Goal: Information Seeking & Learning: Learn about a topic

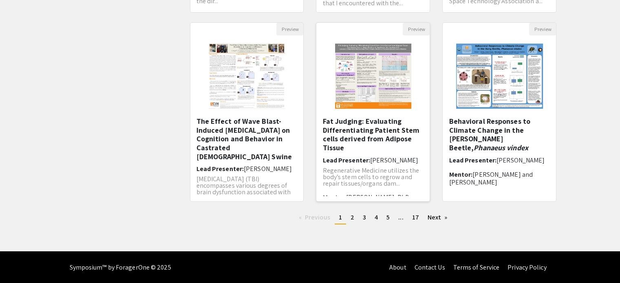
scroll to position [8, 0]
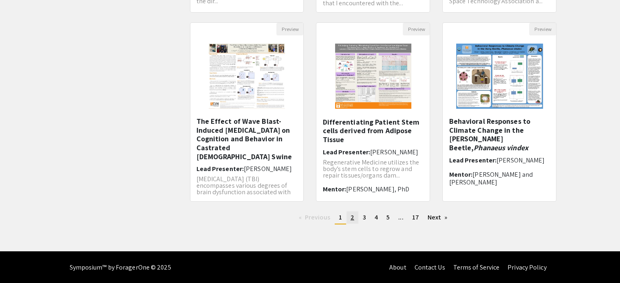
click at [352, 217] on span "2" at bounding box center [352, 217] width 4 height 9
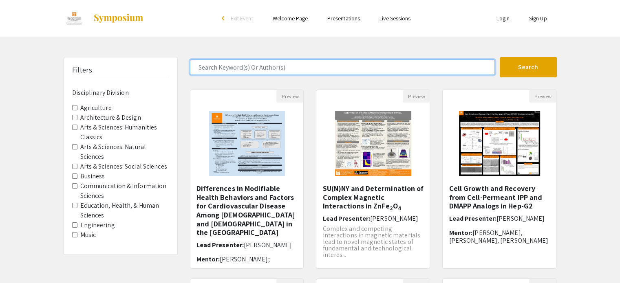
click at [279, 66] on input "Search Keyword(s) Or Author(s)" at bounding box center [342, 66] width 305 height 15
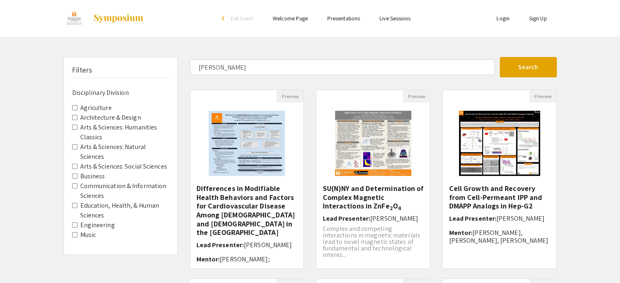
click at [81, 226] on label "Engineering" at bounding box center [97, 225] width 35 height 10
click at [77, 226] on Division-Engineering "Engineering" at bounding box center [74, 224] width 5 height 5
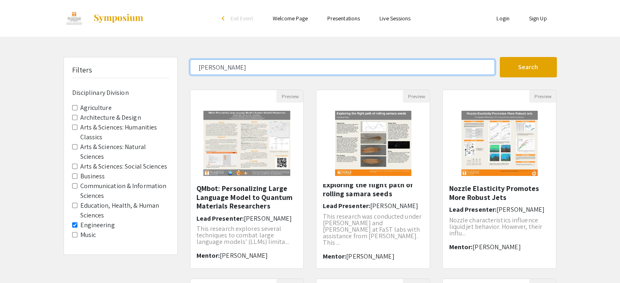
click at [374, 63] on input "katherine repshaw" at bounding box center [342, 66] width 305 height 15
click at [499, 57] on button "Search" at bounding box center [527, 67] width 57 height 20
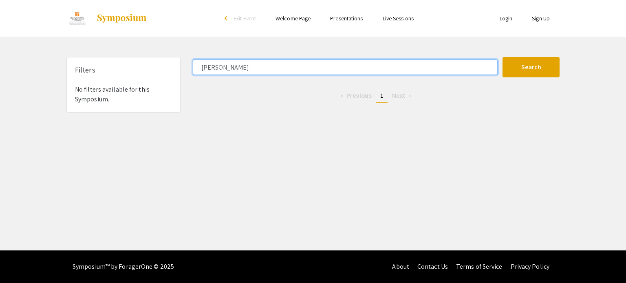
drag, startPoint x: 241, startPoint y: 70, endPoint x: 181, endPoint y: 68, distance: 59.9
click at [181, 68] on div "Filters No filters available for this Symposium. katherine Search 0 Results fou…" at bounding box center [312, 85] width 505 height 56
type input "Katherine"
click at [502, 57] on button "Search" at bounding box center [530, 67] width 57 height 20
drag, startPoint x: 246, startPoint y: 72, endPoint x: 127, endPoint y: 59, distance: 120.1
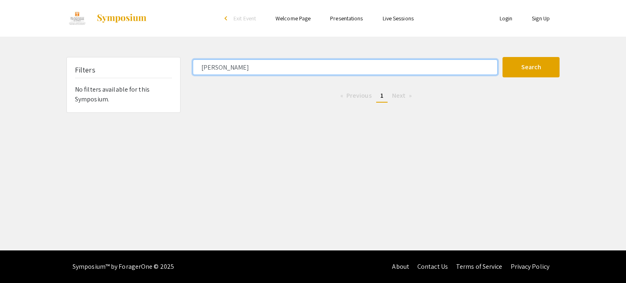
click at [127, 59] on div "Filters No filters available for this Symposium. Katherine Search 0 Results fou…" at bounding box center [312, 85] width 505 height 56
type input "katherine"
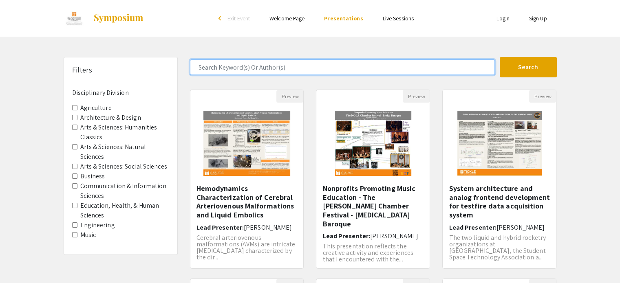
scroll to position [256, 0]
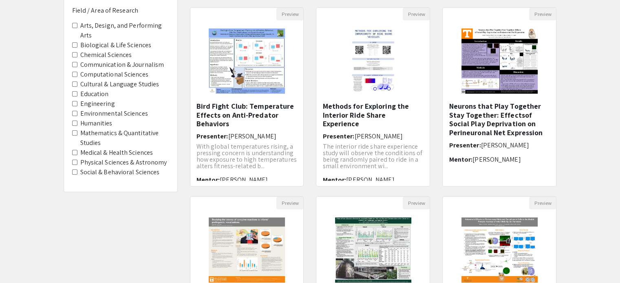
scroll to position [81, 0]
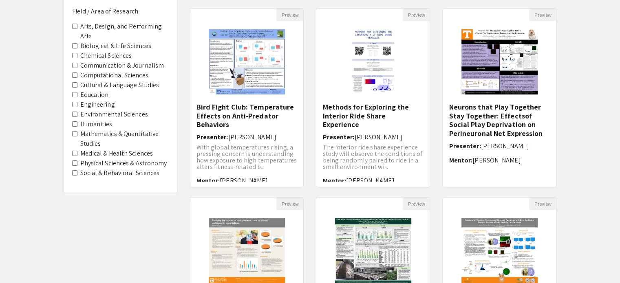
click at [98, 106] on label "Engineering" at bounding box center [97, 105] width 35 height 10
click at [77, 106] on Research-Engineering "Engineering" at bounding box center [74, 104] width 5 height 5
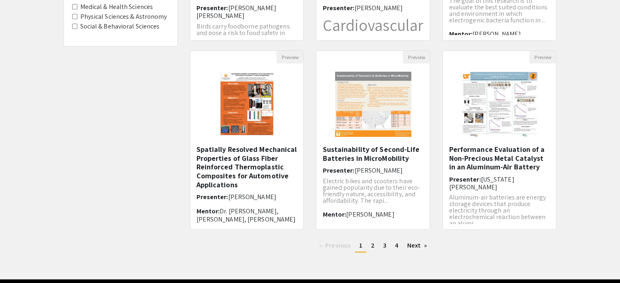
scroll to position [256, 0]
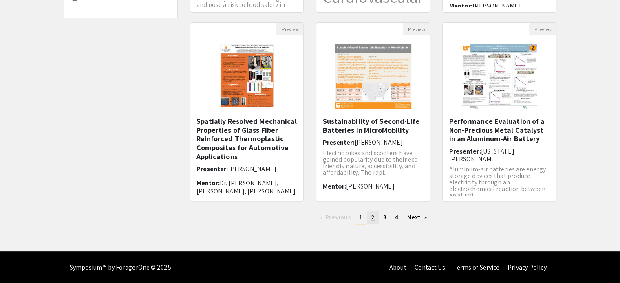
click at [373, 220] on span "2" at bounding box center [373, 217] width 4 height 9
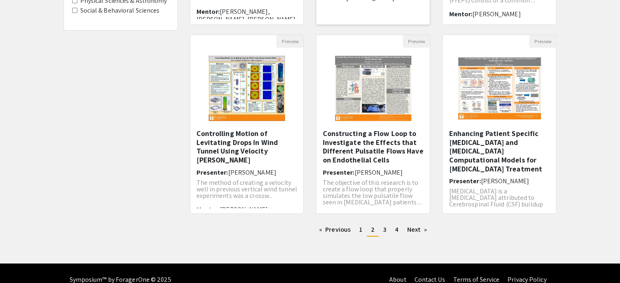
scroll to position [244, 0]
click at [381, 230] on link "page 3" at bounding box center [384, 229] width 11 height 12
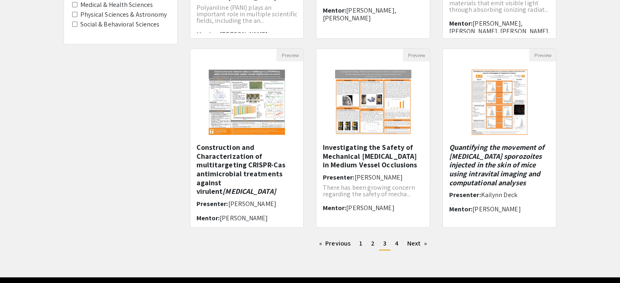
scroll to position [256, 0]
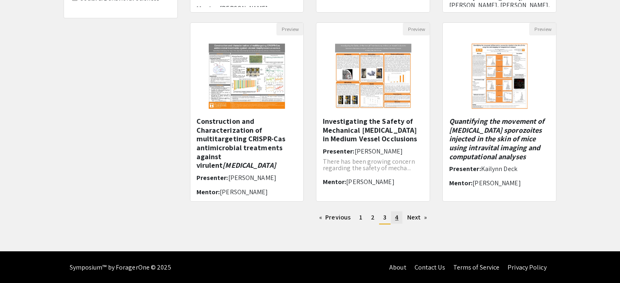
click at [393, 218] on link "page 4" at bounding box center [396, 217] width 11 height 12
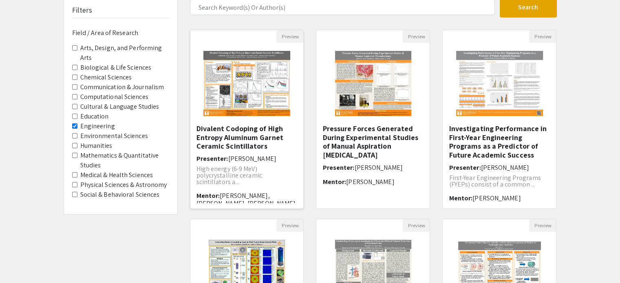
scroll to position [52, 0]
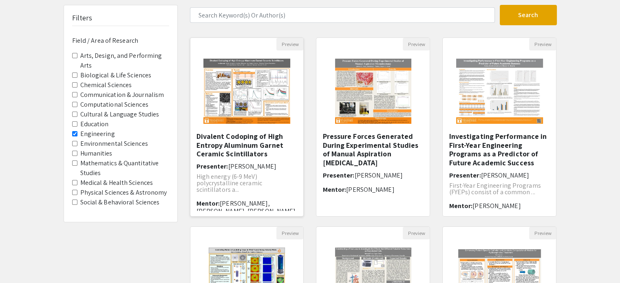
click at [243, 101] on img "Open Presentation <p>Divalent Codoping of High Entropy Aluminum Garnet Ceramic …" at bounding box center [246, 91] width 103 height 81
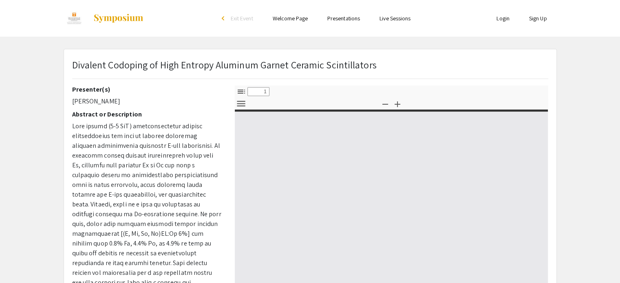
select select "custom"
type input "0"
select select "custom"
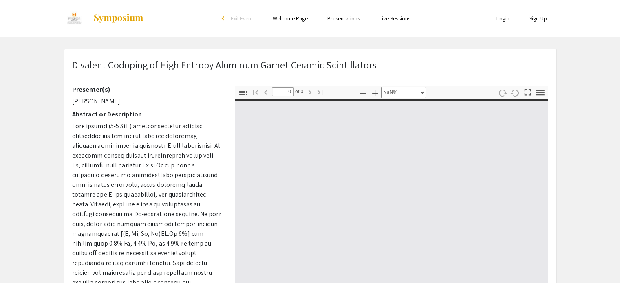
type input "1"
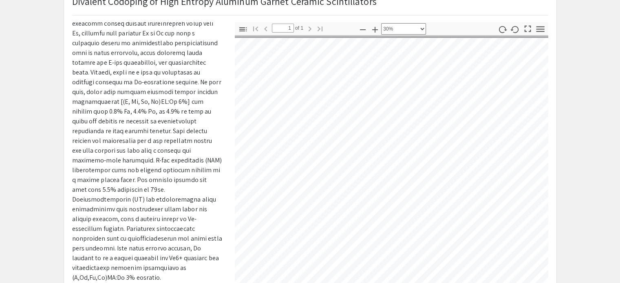
scroll to position [1, 86]
click at [538, 35] on pdf-toggle-secondary-toolbar "Tools" at bounding box center [539, 29] width 13 height 15
click at [538, 33] on icon "button" at bounding box center [540, 29] width 11 height 11
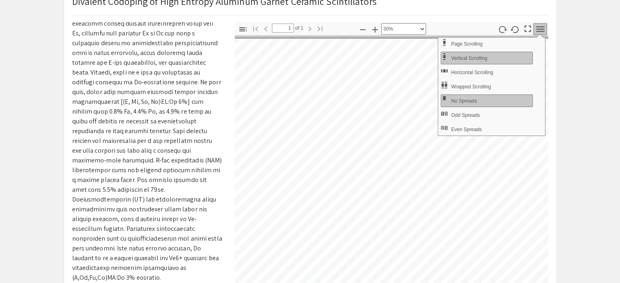
click at [572, 124] on app-presentation "Divalent Codoping of High Entropy Aluminum Garnet Ceramic Scintillators Present…" at bounding box center [310, 191] width 620 height 412
click at [243, 27] on icon "button" at bounding box center [242, 29] width 7 height 4
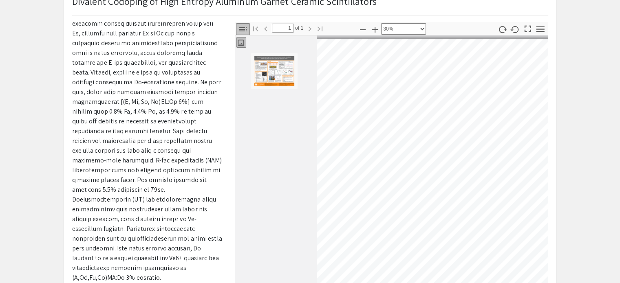
click at [280, 61] on img "Thumbnail of Page 1" at bounding box center [274, 71] width 41 height 31
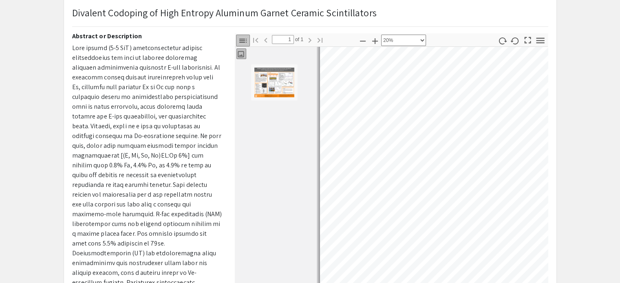
scroll to position [25, 0]
click at [73, 48] on span at bounding box center [147, 190] width 150 height 292
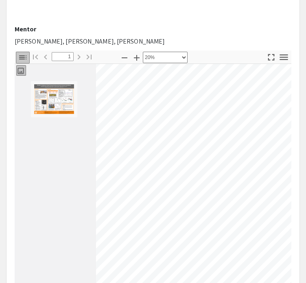
scroll to position [0, 0]
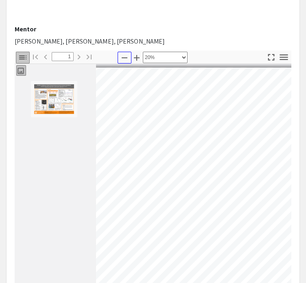
click at [127, 53] on icon "button" at bounding box center [125, 58] width 10 height 10
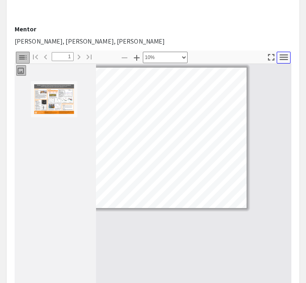
click at [286, 52] on icon "button" at bounding box center [284, 57] width 11 height 11
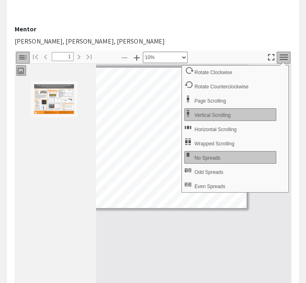
click at [220, 111] on div "Presentation Mode Open Print Download Current View Go to First Page Previous Ne…" at bounding box center [236, 130] width 102 height 128
click at [219, 127] on span "Horizontal Scrolling" at bounding box center [217, 130] width 44 height 6
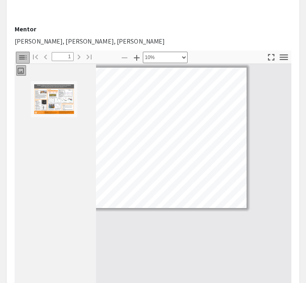
scroll to position [303, 0]
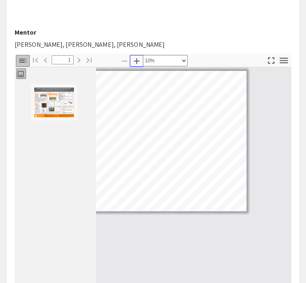
click at [139, 56] on icon "button" at bounding box center [137, 61] width 10 height 10
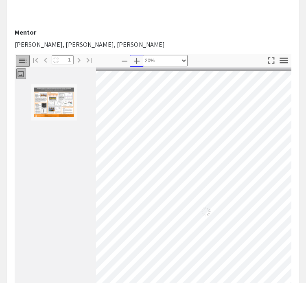
click at [136, 56] on icon "button" at bounding box center [137, 61] width 10 height 10
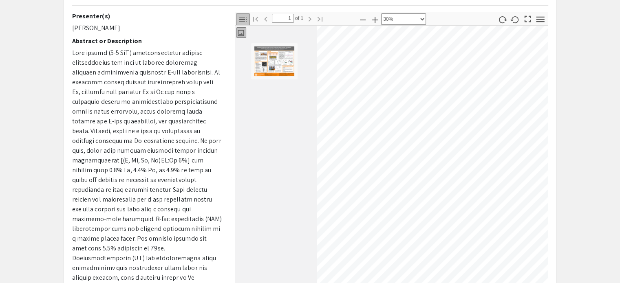
scroll to position [44, 47]
click at [363, 18] on icon "button" at bounding box center [363, 20] width 10 height 10
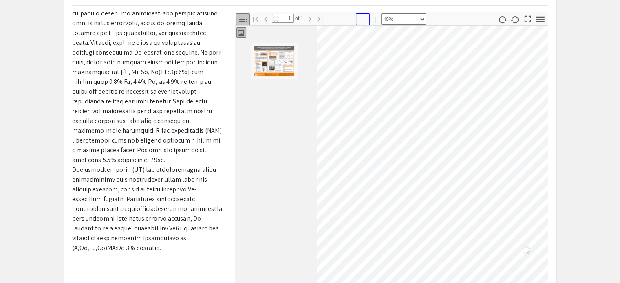
scroll to position [113, 274]
select select "custom"
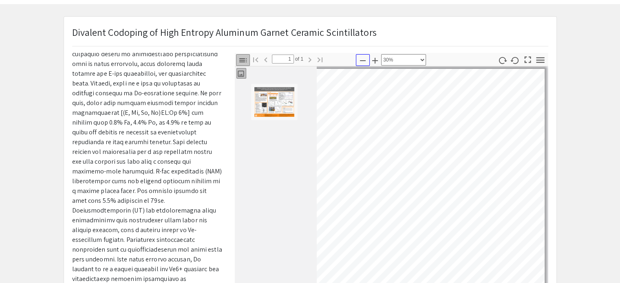
scroll to position [0, 344]
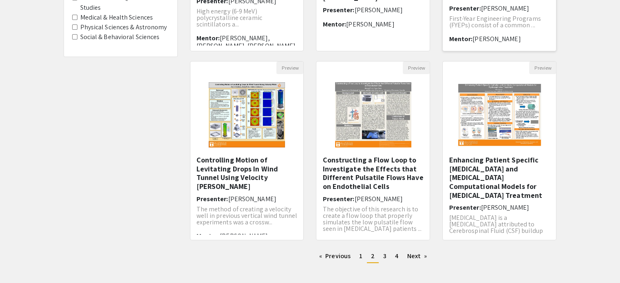
scroll to position [218, 0]
click at [385, 254] on span "3" at bounding box center [384, 255] width 3 height 9
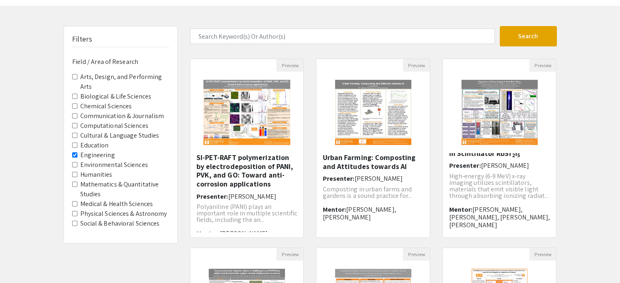
scroll to position [31, 0]
click at [367, 139] on img "Open Presentation <p>Urban Farming: Composting and Attitudes towards AI</p>" at bounding box center [373, 112] width 92 height 81
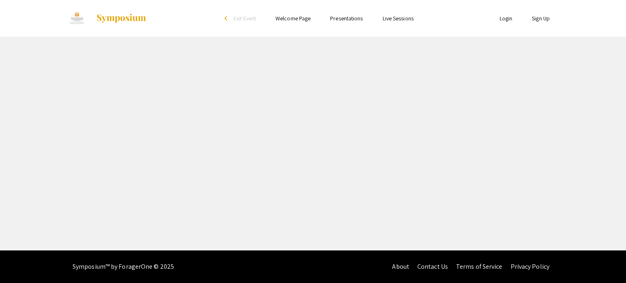
select select "custom"
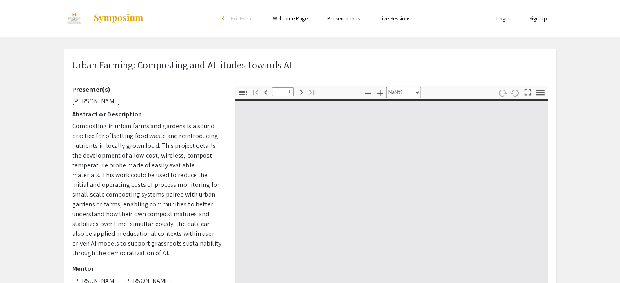
type input "0"
select select "custom"
type input "1"
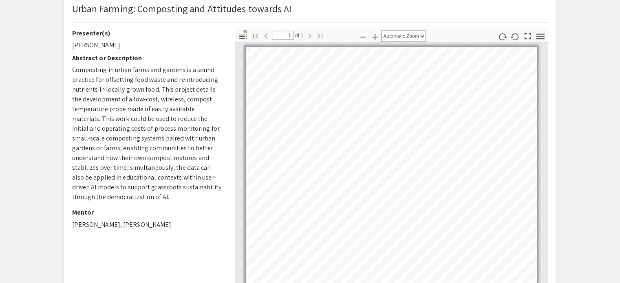
scroll to position [54, 0]
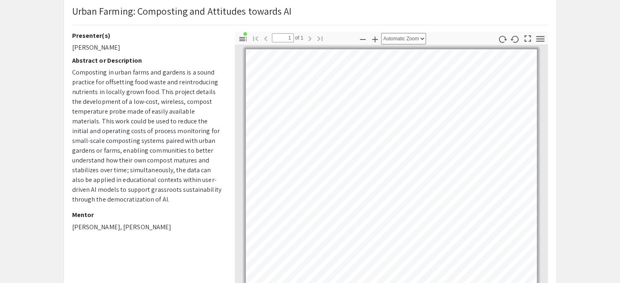
click at [413, 46] on div "Page 1" at bounding box center [391, 174] width 298 height 257
click at [415, 39] on select "Automatic Zoom Actual Size Page Fit Page Width 50% 100% 125% 150% 200% 300% 400…" at bounding box center [403, 38] width 45 height 11
click at [381, 33] on select "Automatic Zoom Actual Size Page Fit Page Width 50% 100% 125% 150% 200% 300% 400…" at bounding box center [403, 38] width 45 height 11
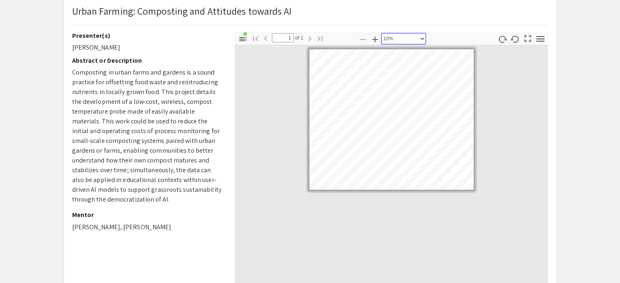
scroll to position [51, 0]
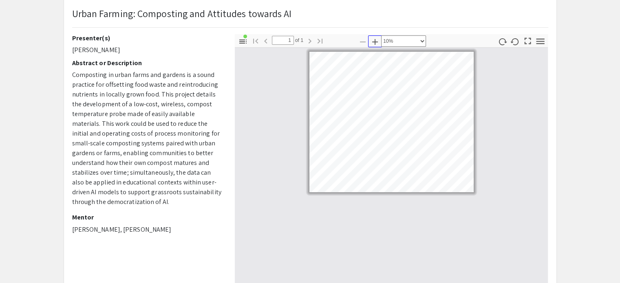
click at [374, 38] on icon "button" at bounding box center [375, 42] width 10 height 10
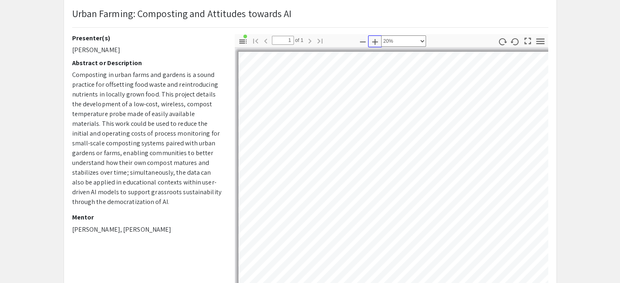
click at [374, 38] on icon "button" at bounding box center [375, 42] width 10 height 10
click at [362, 39] on icon "button" at bounding box center [363, 42] width 10 height 10
select select "custom"
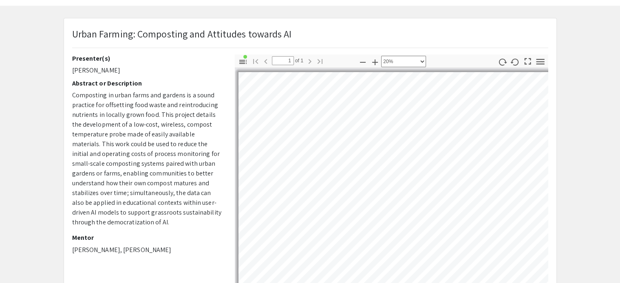
scroll to position [86, 0]
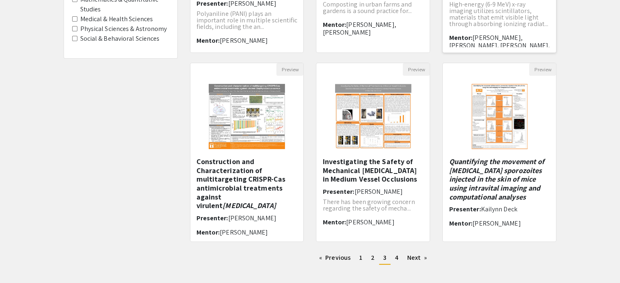
scroll to position [216, 0]
click at [392, 260] on link "page 4" at bounding box center [396, 257] width 11 height 12
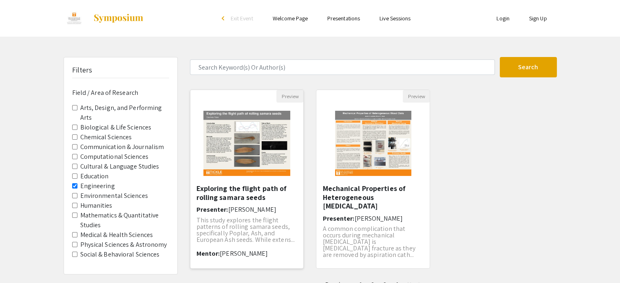
scroll to position [67, 0]
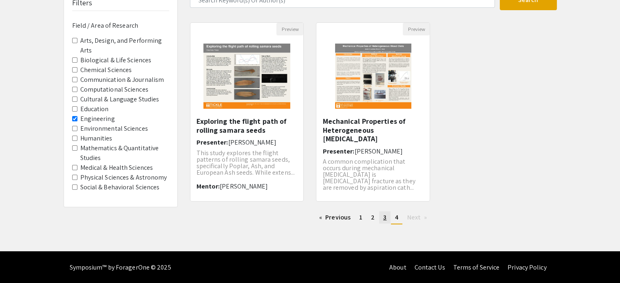
click at [382, 220] on link "page 3" at bounding box center [384, 217] width 11 height 12
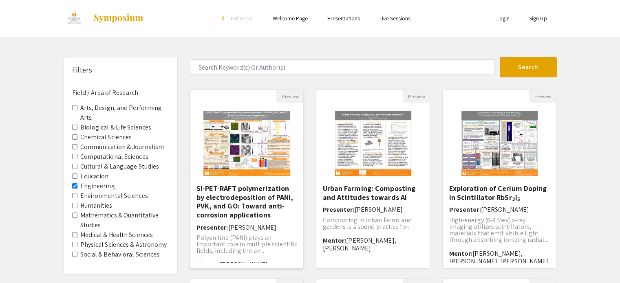
click at [287, 202] on h5 "SI-PET-RAFT polymerization by electrodeposition of PANI, PVK, and GO: Toward an…" at bounding box center [246, 201] width 101 height 35
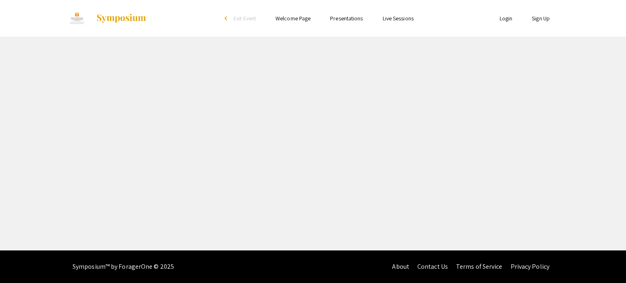
select select "custom"
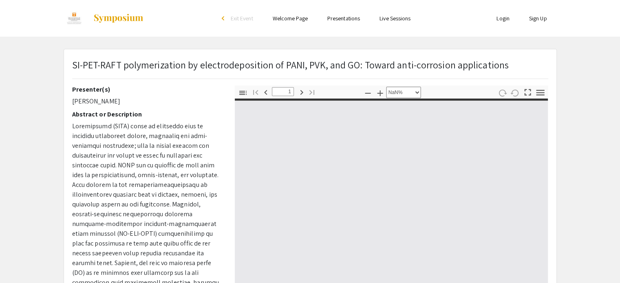
type input "0"
select select "custom"
type input "1"
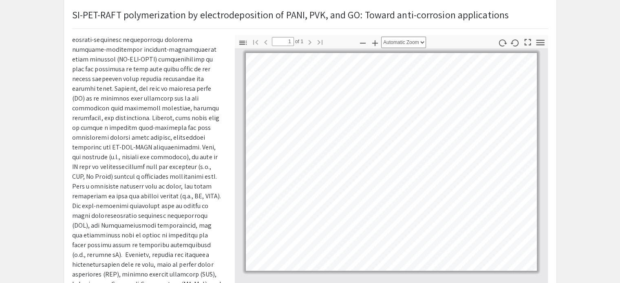
scroll to position [50, 0]
click at [400, 42] on select "Automatic Zoom Actual Size Page Fit Page Width 50% 100% 125% 150% 200% 300% 400…" at bounding box center [403, 42] width 45 height 11
click at [381, 37] on select "Automatic Zoom Actual Size Page Fit Page Width 50% 100% 125% 150% 200% 300% 400…" at bounding box center [403, 42] width 45 height 11
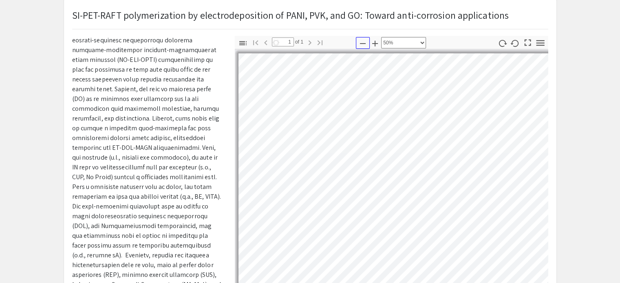
click at [366, 42] on icon "button" at bounding box center [363, 44] width 10 height 10
select select "custom"
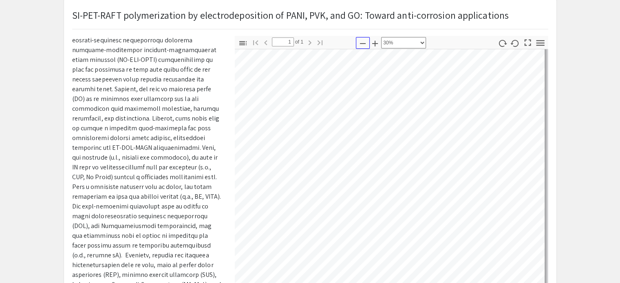
scroll to position [117, 263]
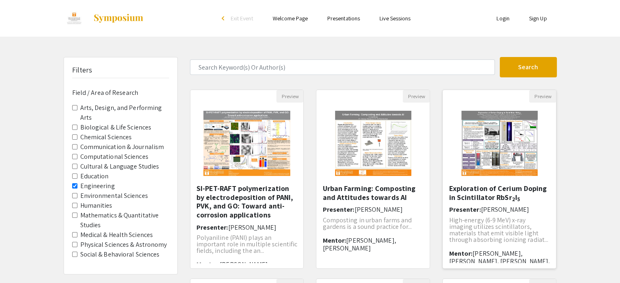
click at [507, 177] on img "Open Presentation <p>Exploration of Cerium Doping in Scintillator RbSr<sub>2</s…" at bounding box center [499, 143] width 92 height 81
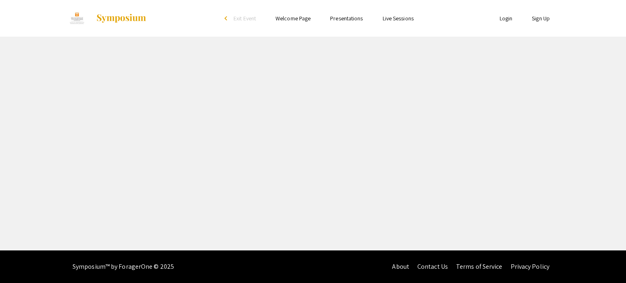
select select "custom"
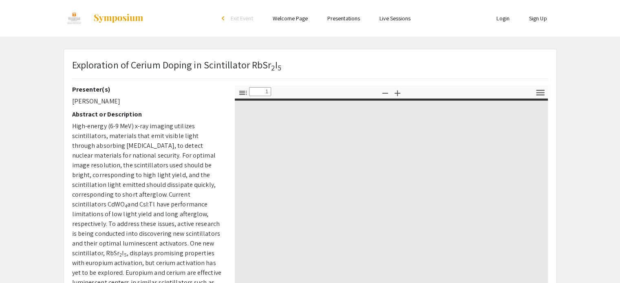
type input "0"
select select "custom"
type input "1"
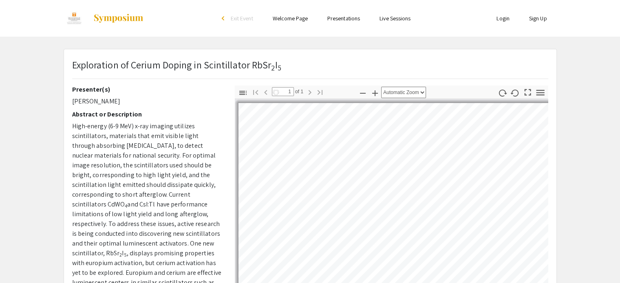
select select "auto"
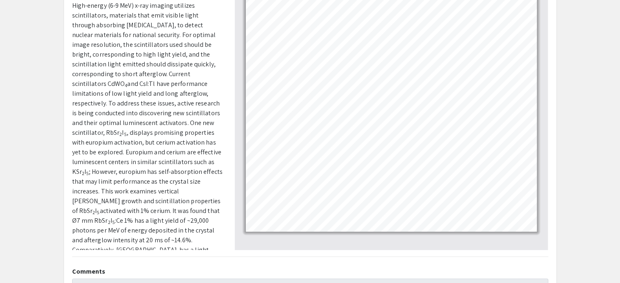
scroll to position [121, 0]
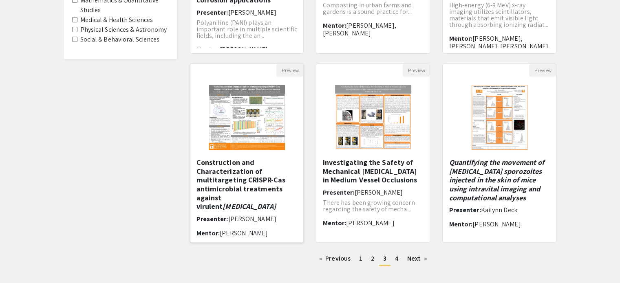
scroll to position [255, 0]
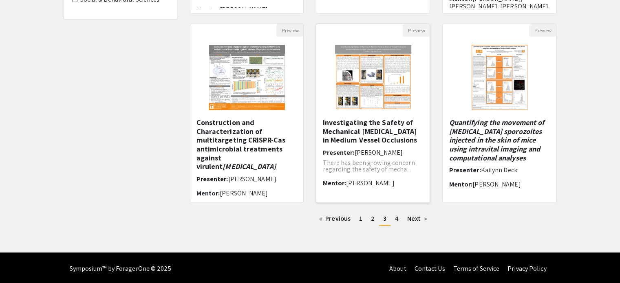
click at [366, 139] on h5 "Investigating the Safety of Mechanical [MEDICAL_DATA] in Medium Vessel Occlusio…" at bounding box center [372, 131] width 101 height 26
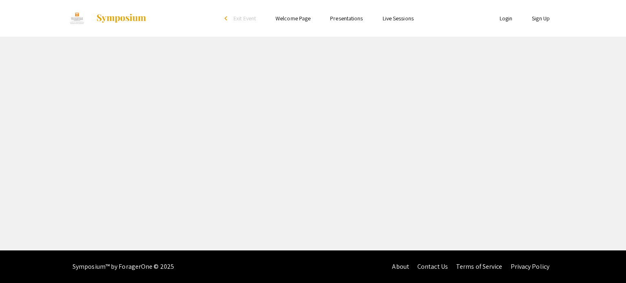
select select "custom"
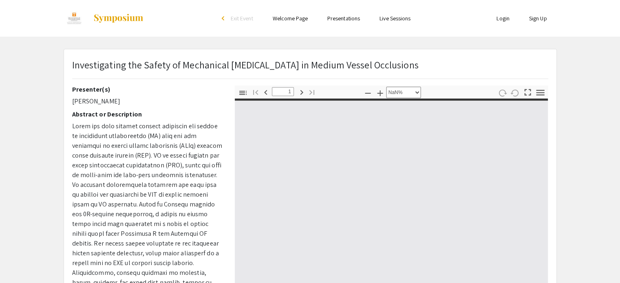
type input "0"
select select "custom"
type input "1"
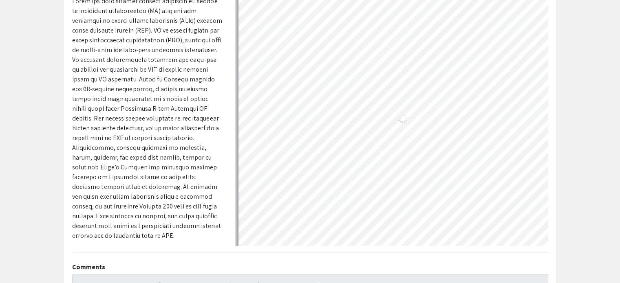
scroll to position [23, 29]
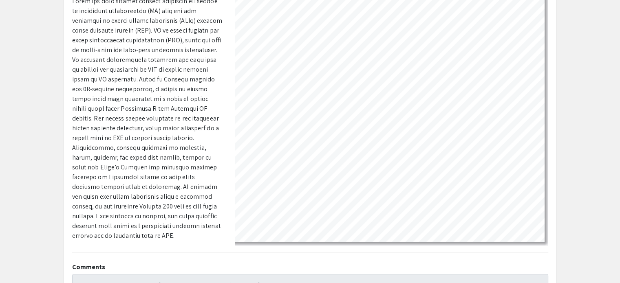
select select "custom"
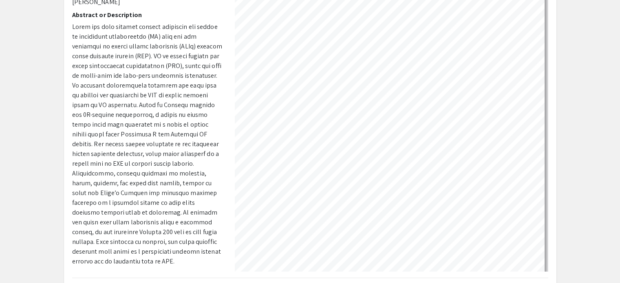
scroll to position [134, 190]
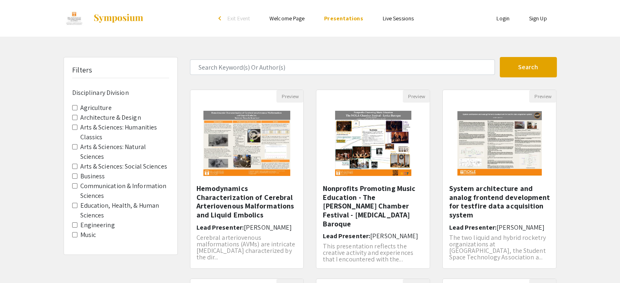
click at [83, 226] on label "Engineering" at bounding box center [97, 225] width 35 height 10
click at [77, 226] on Division-Engineering "Engineering" at bounding box center [74, 224] width 5 height 5
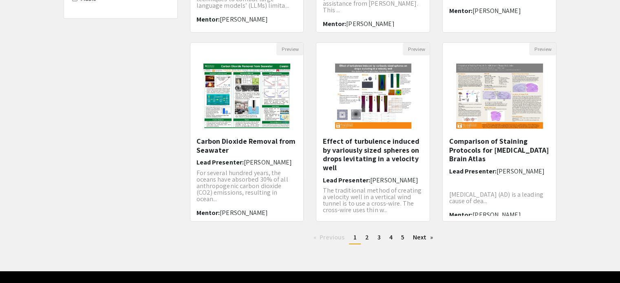
scroll to position [236, 0]
click at [370, 242] on link "page 2" at bounding box center [367, 237] width 12 height 12
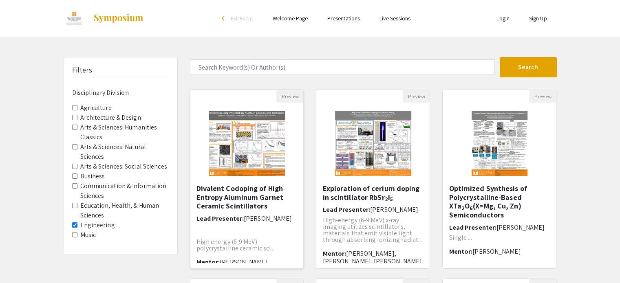
click at [264, 147] on img "Open Presentation <p>Divalent Codoping of High Entropy Aluminum Garnet Ceramic …" at bounding box center [246, 143] width 92 height 81
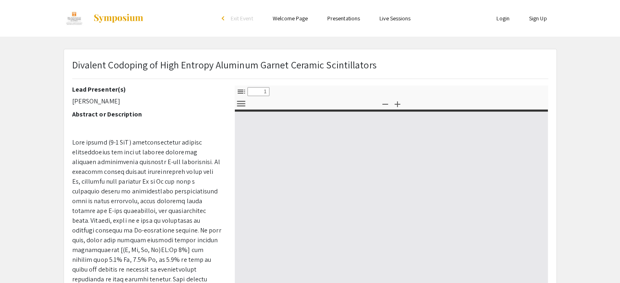
select select "custom"
type input "0"
select select "custom"
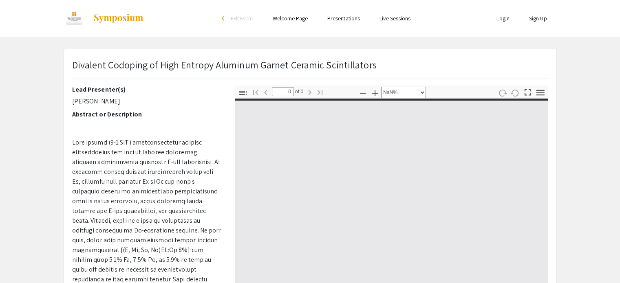
type input "1"
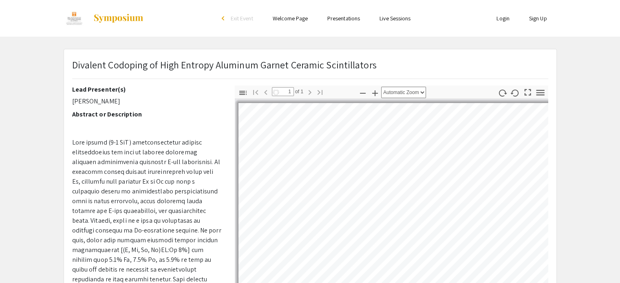
select select "auto"
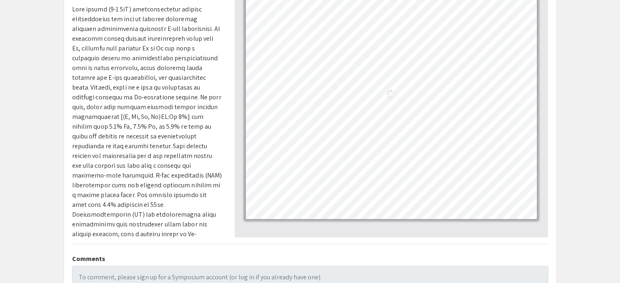
scroll to position [137, 0]
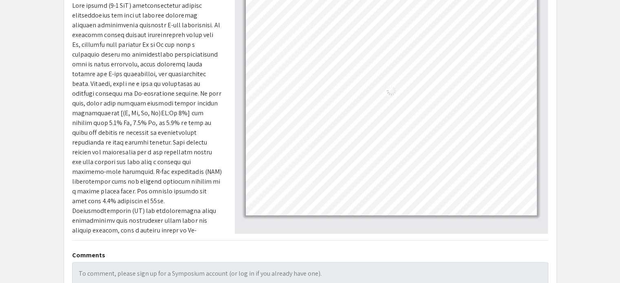
drag, startPoint x: 388, startPoint y: 166, endPoint x: 370, endPoint y: 171, distance: 18.3
click at [365, 168] on div "Loading…" at bounding box center [391, 90] width 291 height 249
